Goal: Navigation & Orientation: Find specific page/section

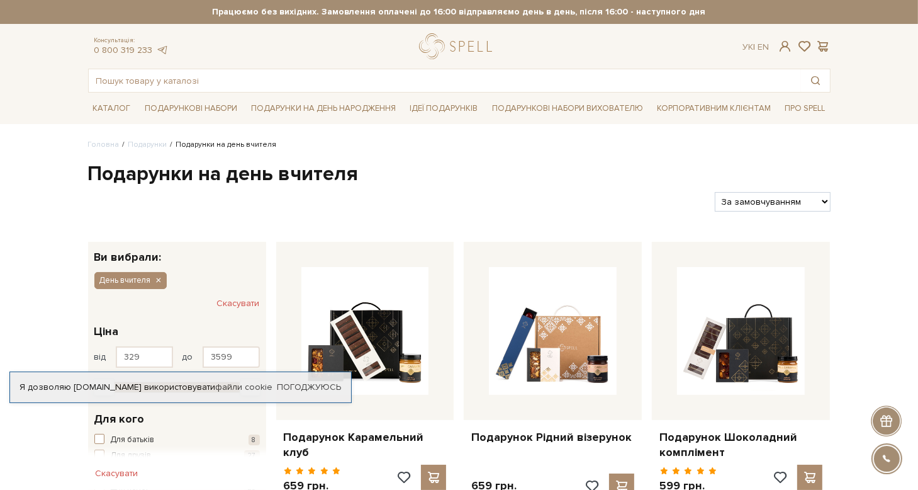
click at [805, 199] on select "За замовчуванням За Ціною (зростання) За Ціною (зменшення) Новинки За популярні…" at bounding box center [772, 202] width 115 height 20
select select "https://spellchocolate.com/podarunki/teachers-day?sort=p.price&order=ASC"
click at [715, 192] on select "За замовчуванням За Ціною (зростання) За Ціною (зменшення) Новинки За популярні…" at bounding box center [772, 202] width 115 height 20
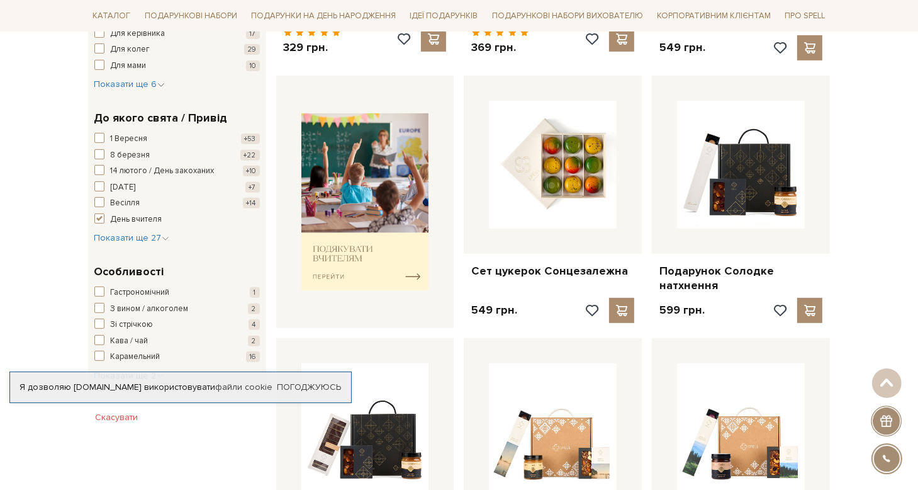
scroll to position [441, 0]
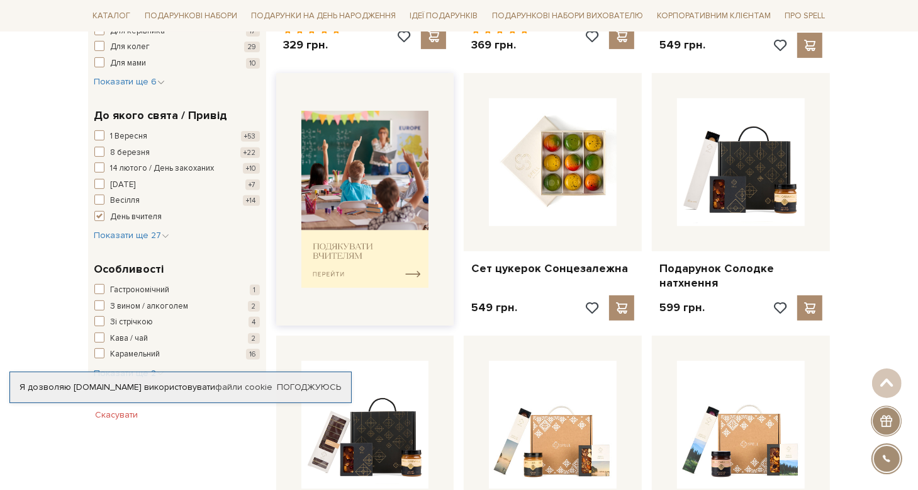
click at [412, 271] on img at bounding box center [365, 199] width 128 height 177
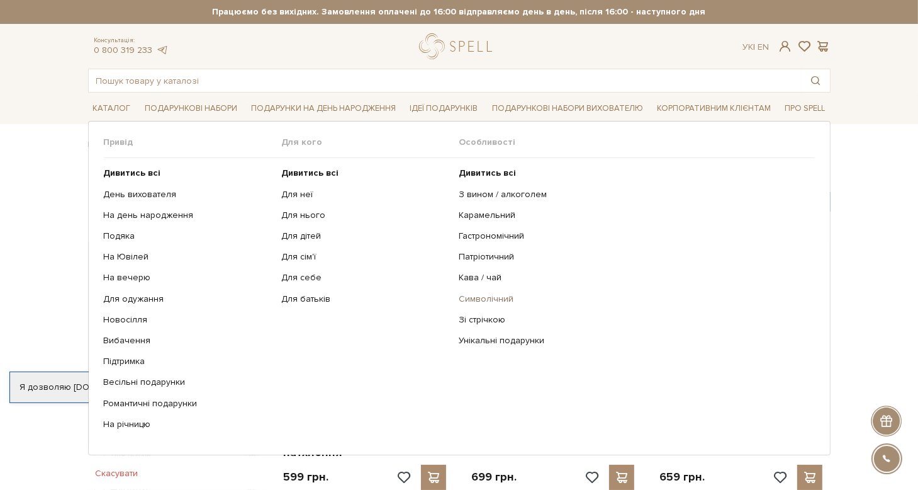
click at [477, 296] on link "Символічний" at bounding box center [632, 298] width 346 height 11
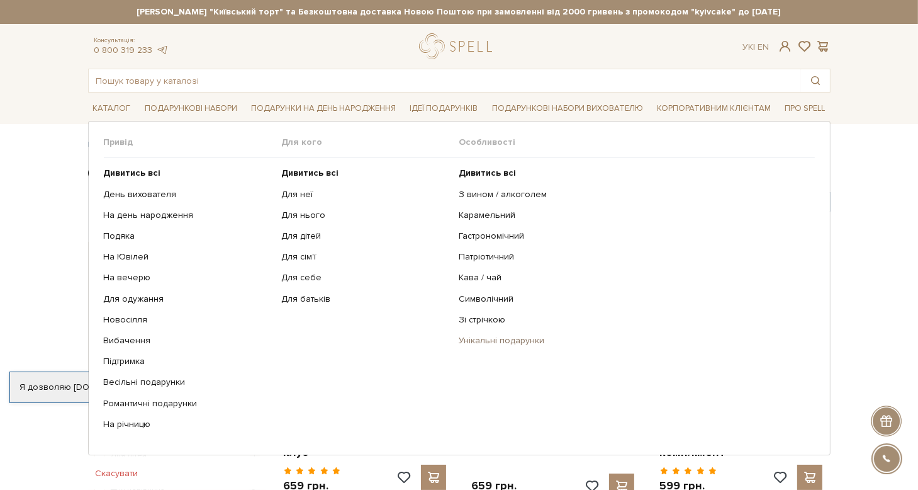
click at [505, 343] on link "Унікальні подарунки" at bounding box center [632, 340] width 346 height 11
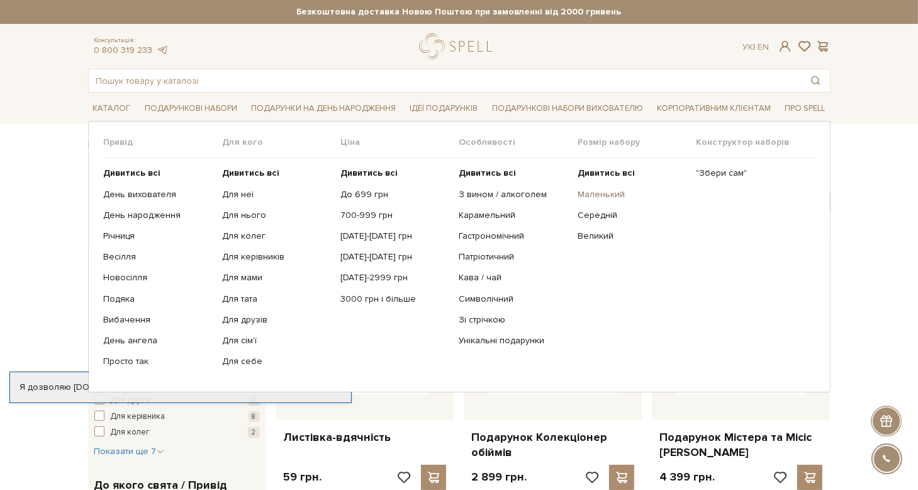
click at [602, 192] on link "Маленький" at bounding box center [632, 194] width 109 height 11
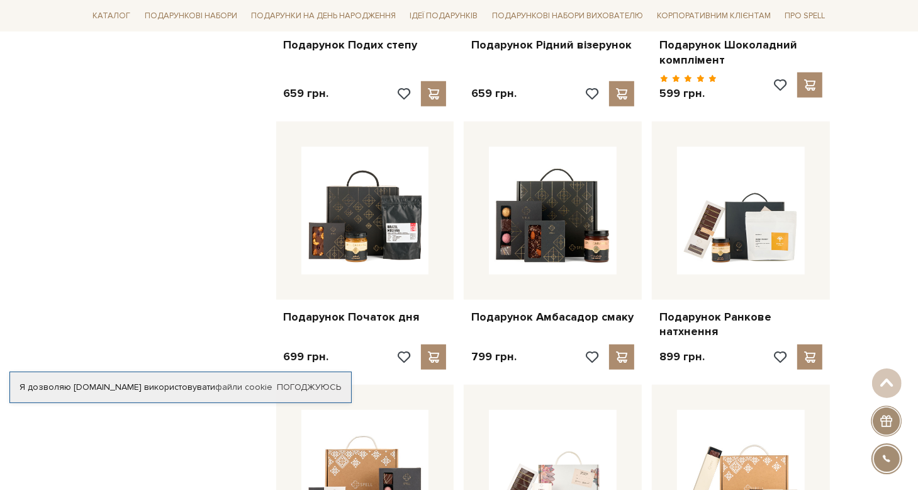
scroll to position [936, 0]
